Goal: Task Accomplishment & Management: Use online tool/utility

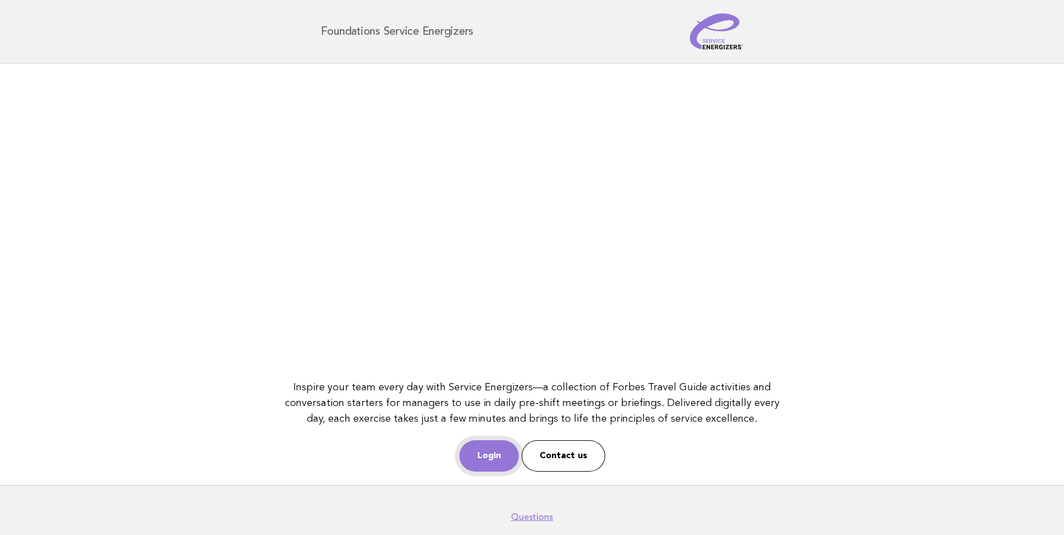
click at [491, 451] on link "Login" at bounding box center [489, 455] width 59 height 31
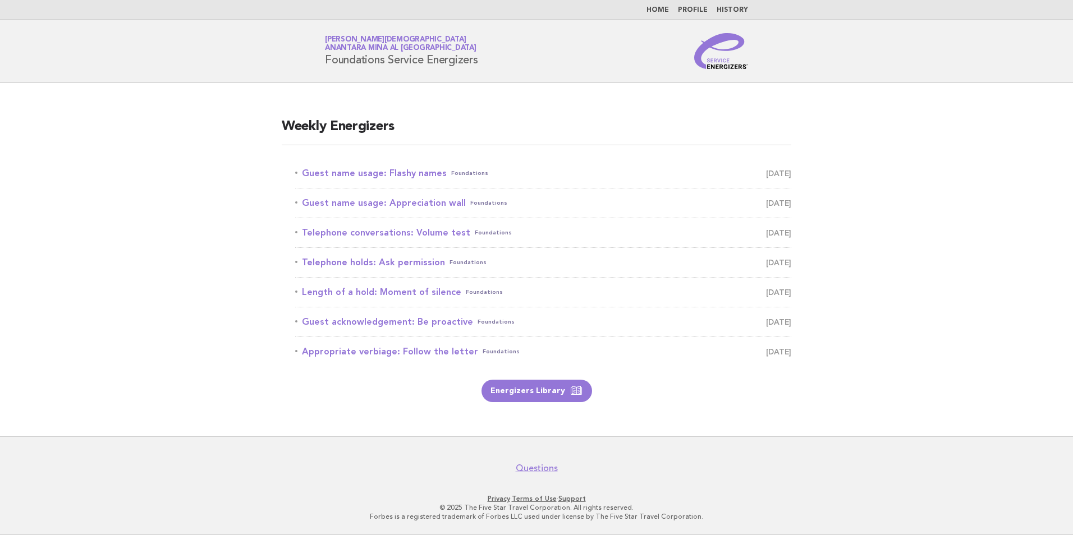
click at [375, 181] on li "Guest name usage: Flashy names Foundations August 17" at bounding box center [543, 174] width 496 height 30
click at [378, 171] on link "Guest name usage: Flashy names Foundations August 17" at bounding box center [543, 174] width 496 height 16
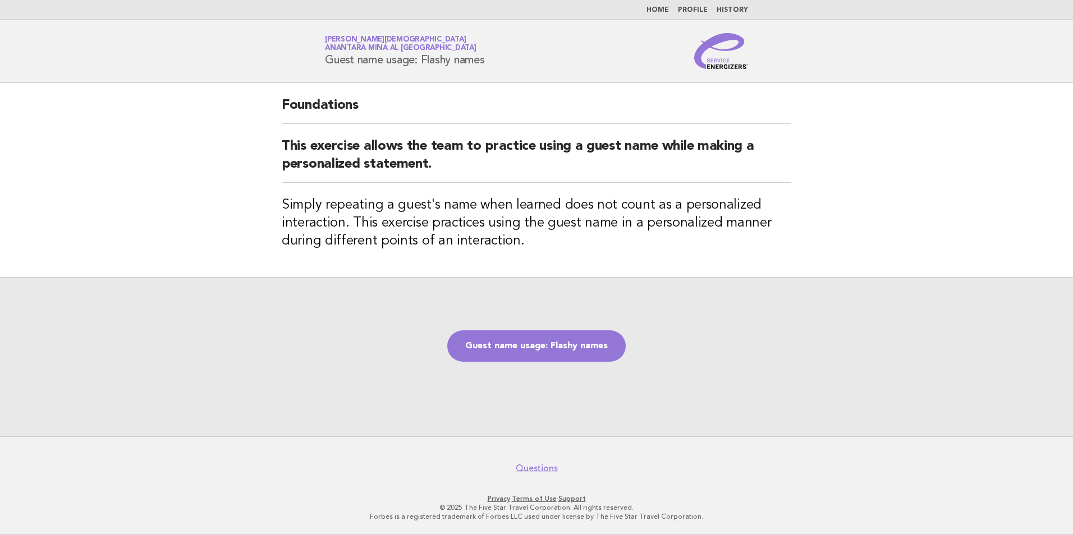
click at [817, 460] on nav "Questions" at bounding box center [536, 463] width 1073 height 24
click at [528, 352] on link "Guest name usage: Flashy names" at bounding box center [536, 345] width 178 height 31
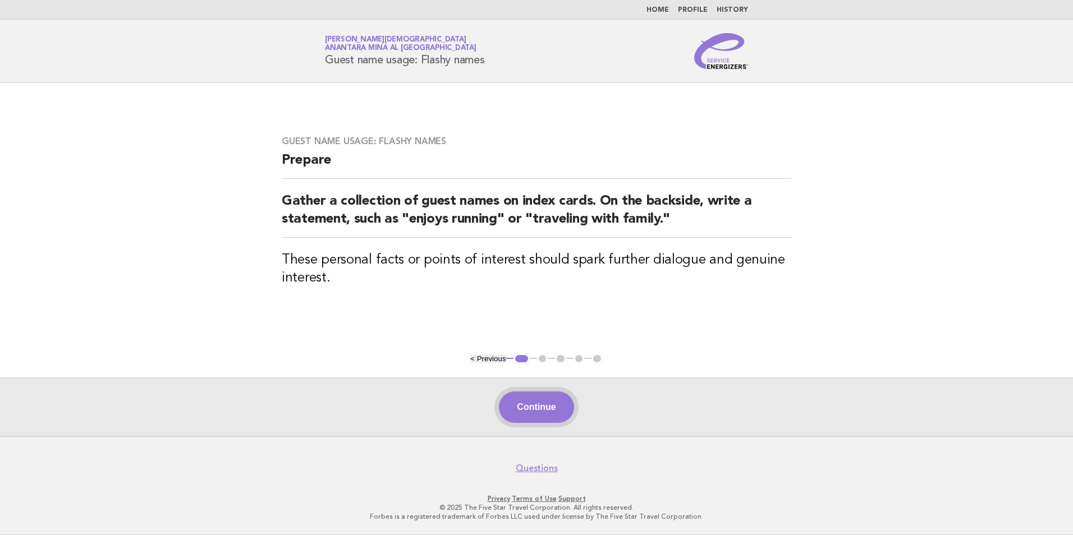
click at [517, 412] on button "Continue" at bounding box center [536, 407] width 75 height 31
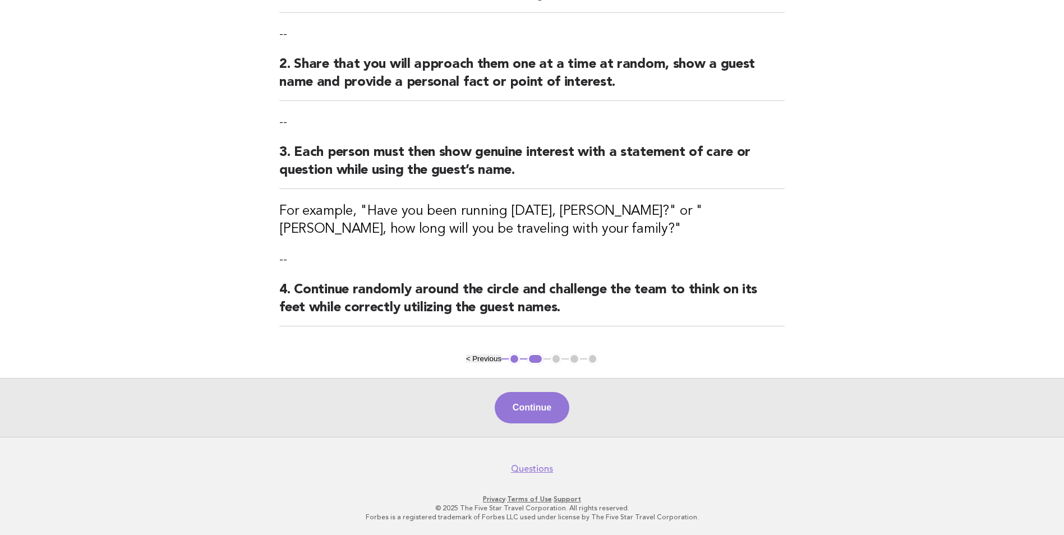
click at [518, 411] on button "Continue" at bounding box center [532, 407] width 75 height 31
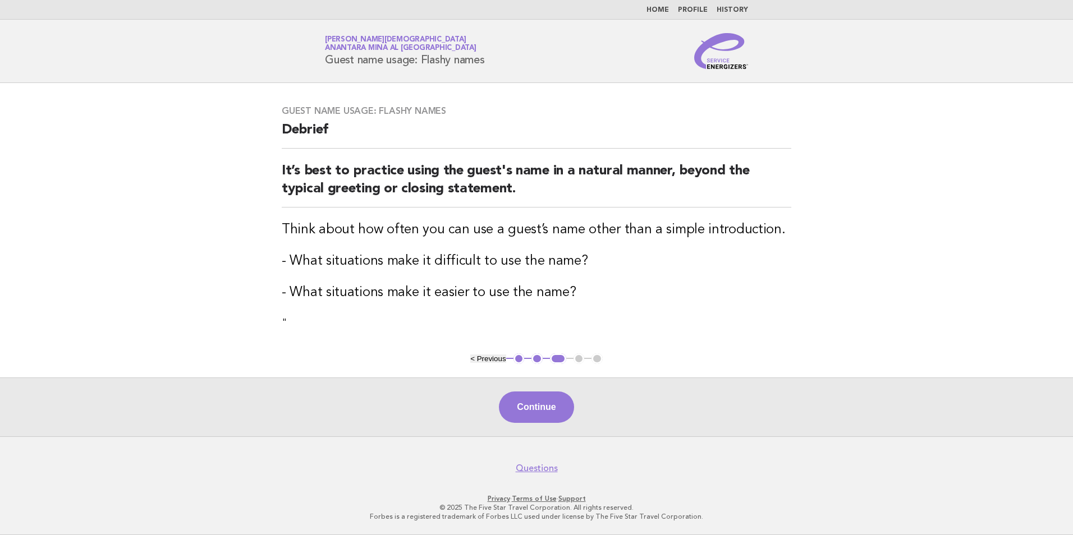
click at [518, 411] on button "Continue" at bounding box center [536, 407] width 75 height 31
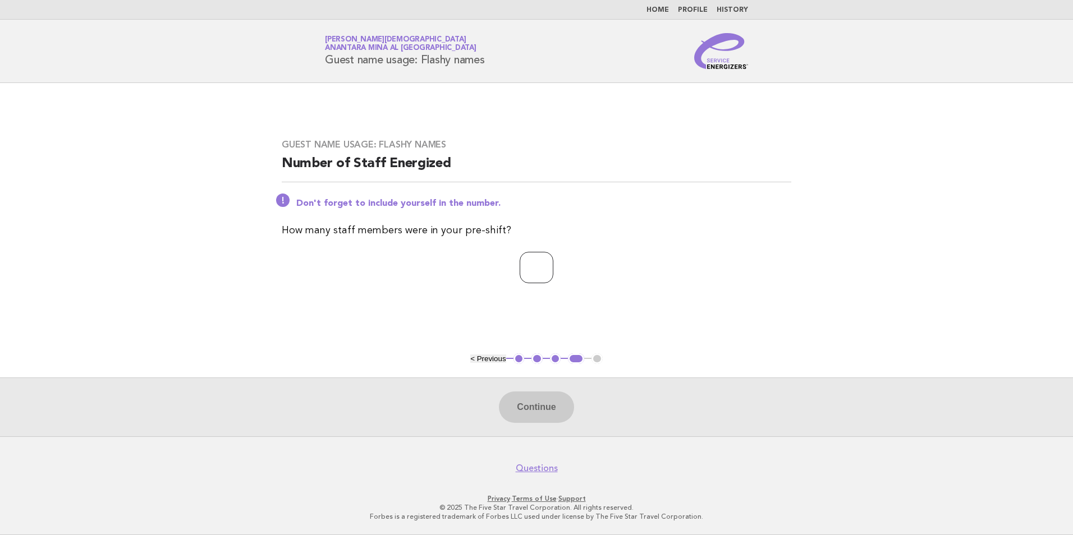
click at [547, 278] on input "number" at bounding box center [537, 267] width 34 height 31
type input "*"
click at [542, 406] on button "Continue" at bounding box center [536, 407] width 75 height 31
